Goal: Task Accomplishment & Management: Manage account settings

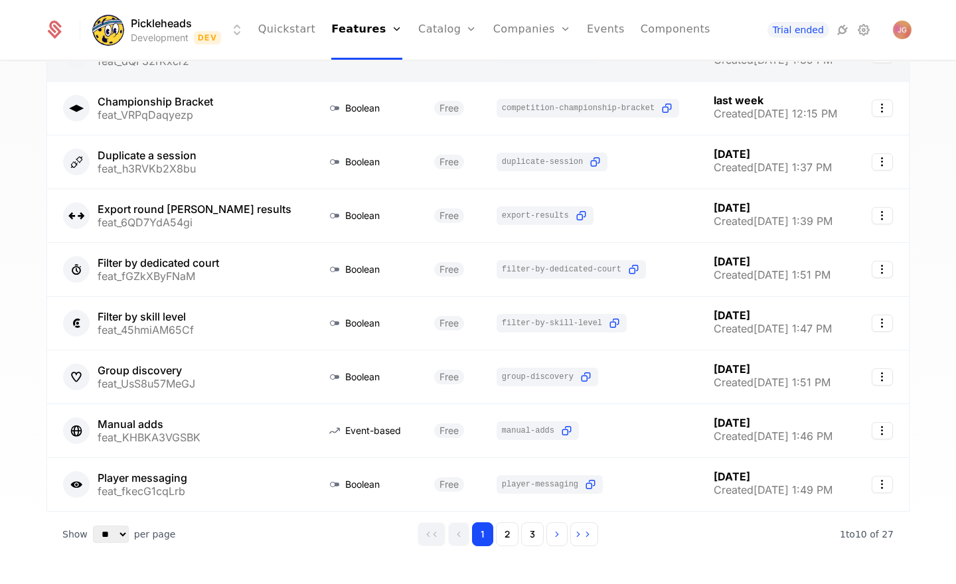
scroll to position [250, 0]
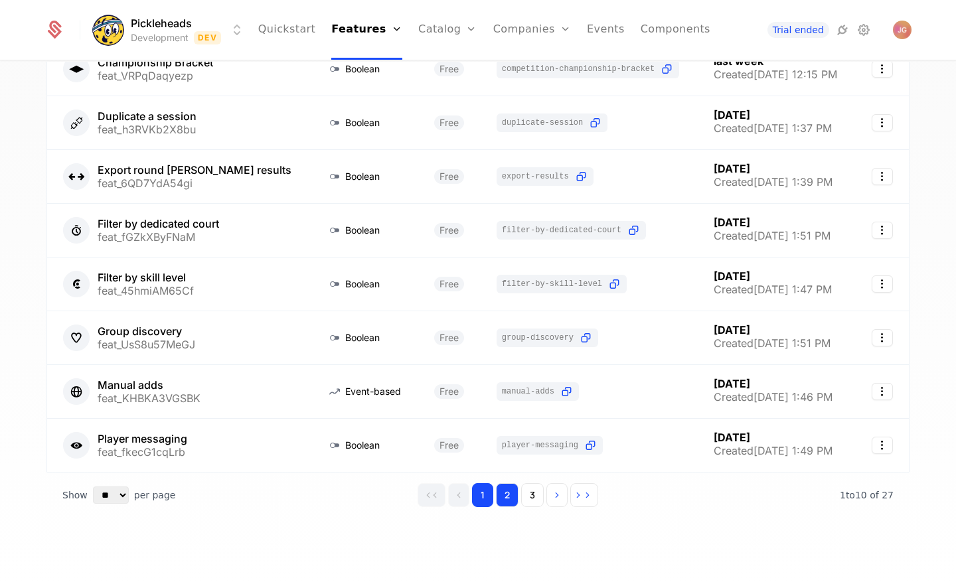
click at [504, 488] on button "2" at bounding box center [507, 495] width 23 height 24
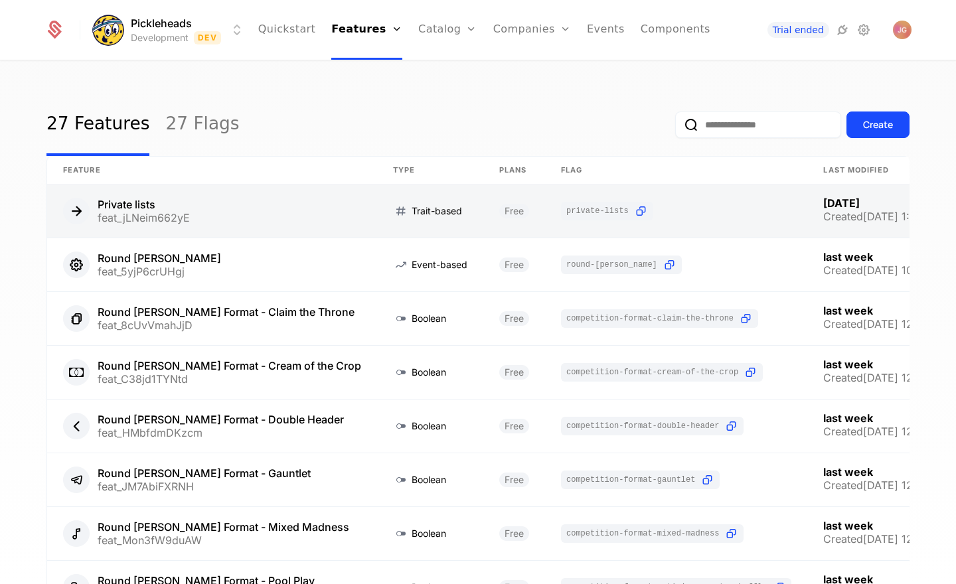
click at [259, 218] on link at bounding box center [212, 210] width 330 height 53
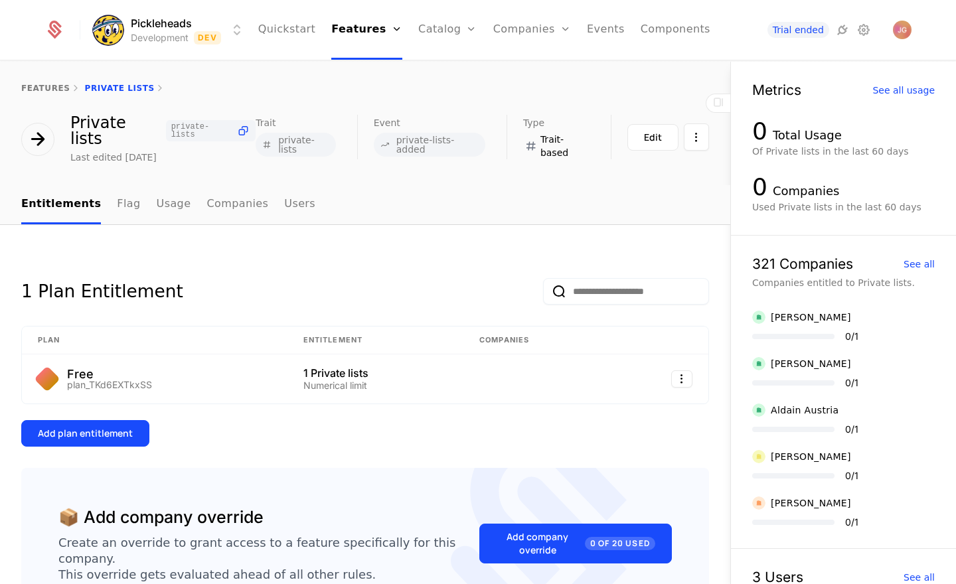
scroll to position [81, 0]
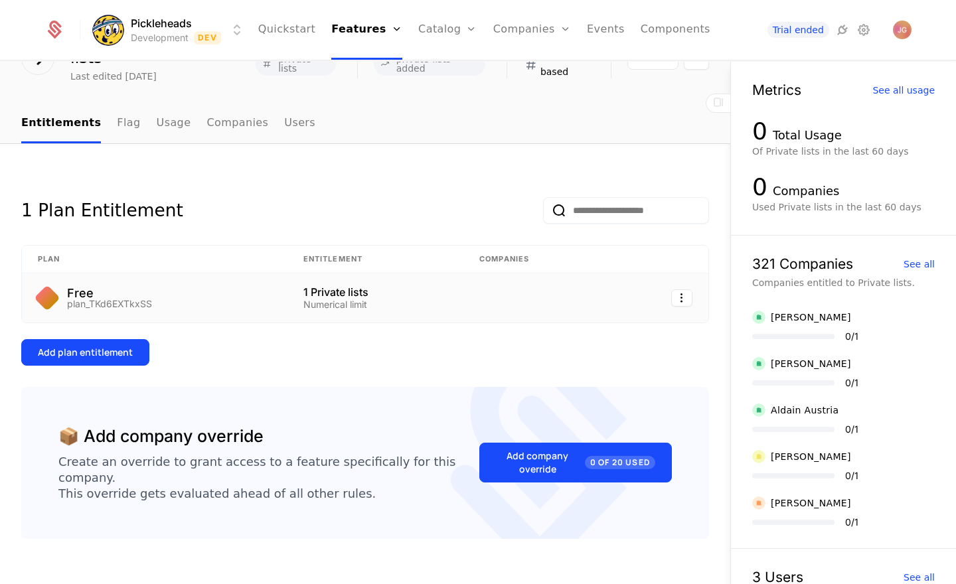
click at [210, 289] on div "Free plan_TKd6EXTkxSS" at bounding box center [155, 297] width 234 height 21
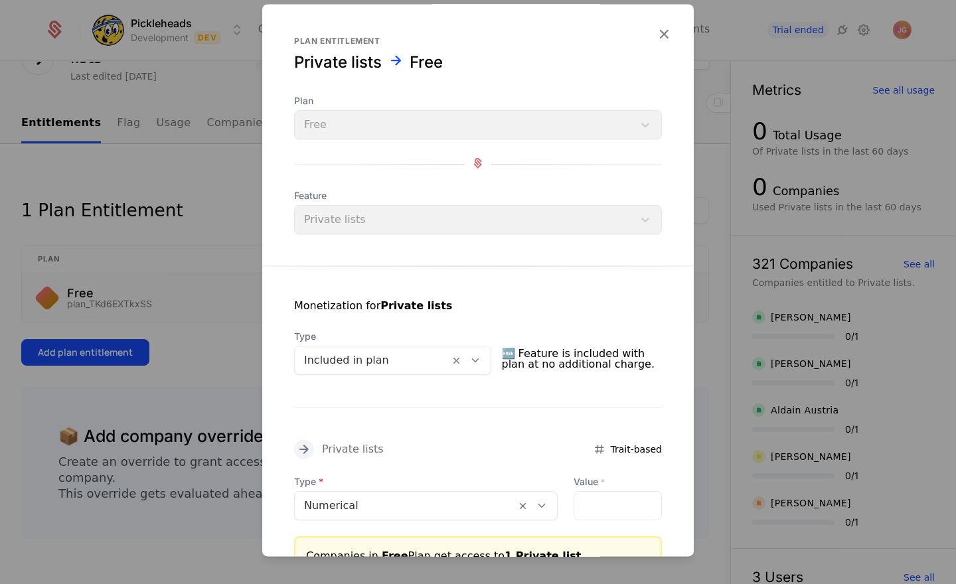
scroll to position [115, 0]
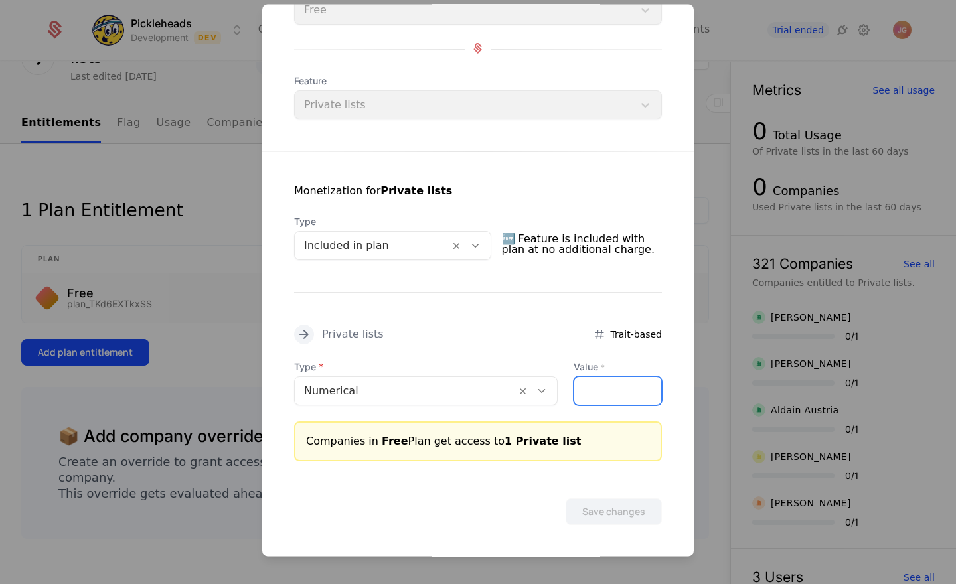
click at [579, 391] on input "*" at bounding box center [617, 391] width 87 height 28
type input "*"
click at [536, 391] on icon at bounding box center [542, 391] width 12 height 12
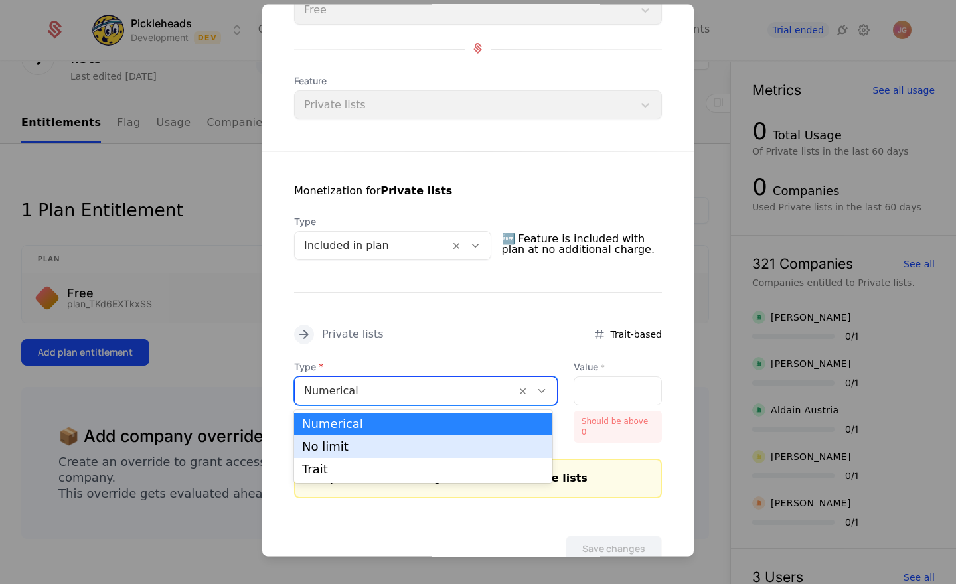
click at [471, 454] on div "No limit" at bounding box center [423, 446] width 258 height 23
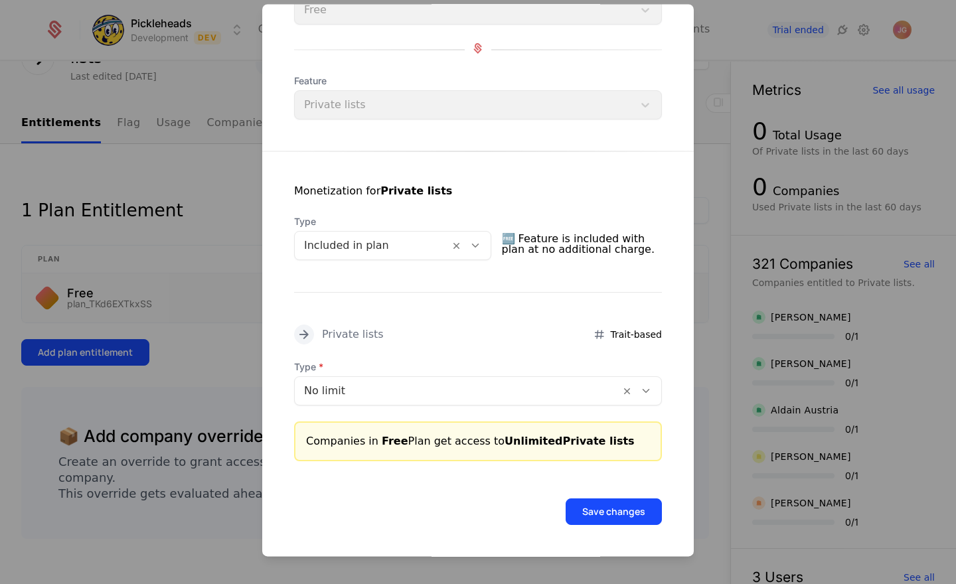
click at [629, 524] on form "Plan entitlement Private lists Free Plan Free Feature Private lists Monetizatio…" at bounding box center [477, 223] width 431 height 668
click at [619, 516] on button "Save changes" at bounding box center [613, 511] width 96 height 27
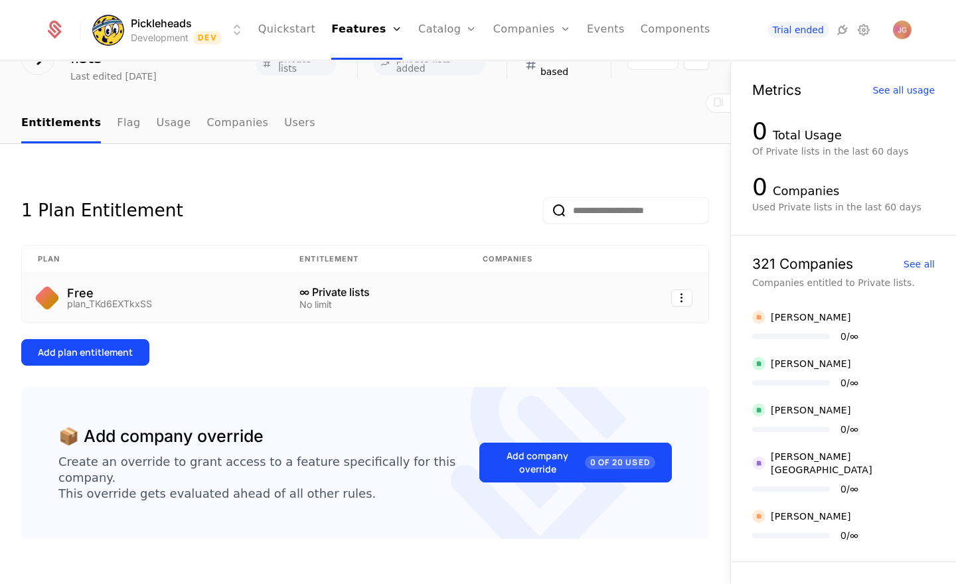
click at [269, 339] on div "Add plan entitlement" at bounding box center [365, 352] width 688 height 27
